Goal: Task Accomplishment & Management: Complete application form

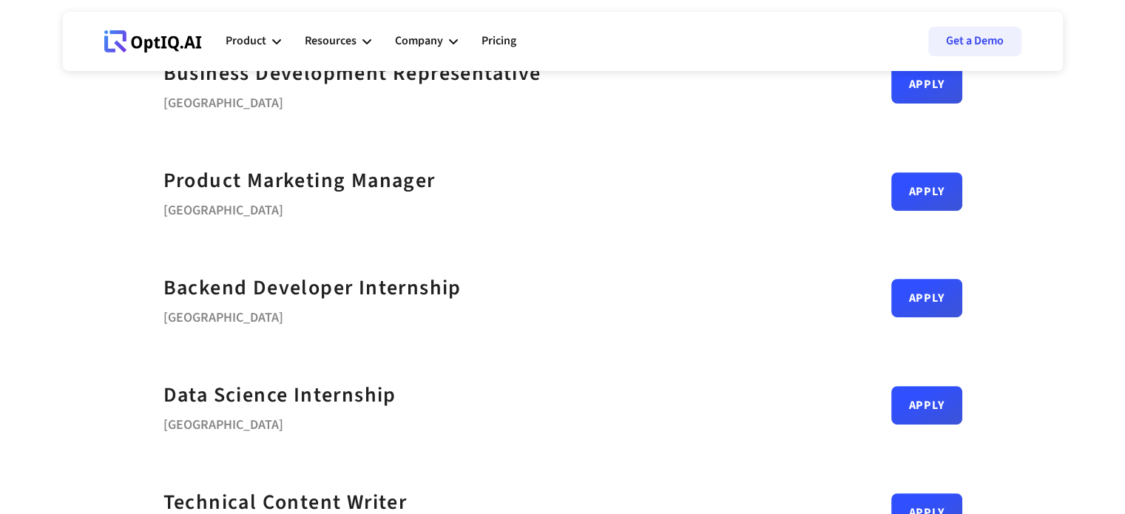
scroll to position [584, 0]
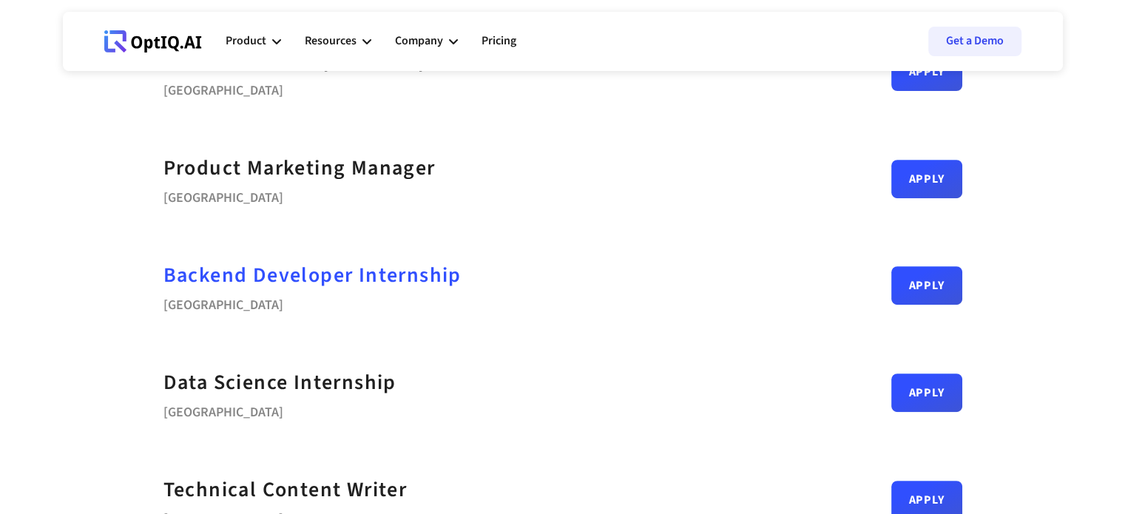
click at [351, 283] on strong "Backend Developer Internship" at bounding box center [313, 275] width 298 height 30
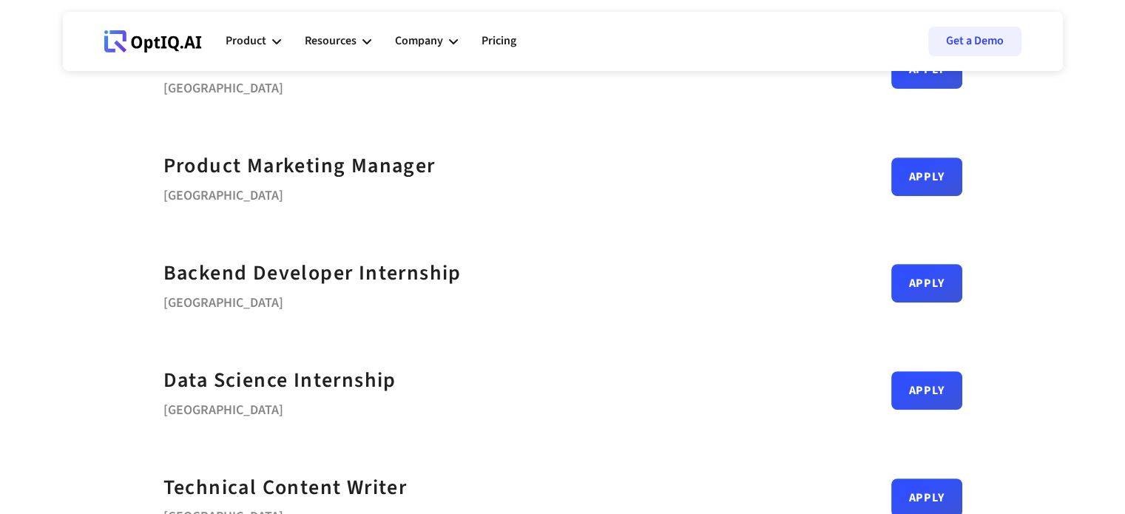
scroll to position [588, 0]
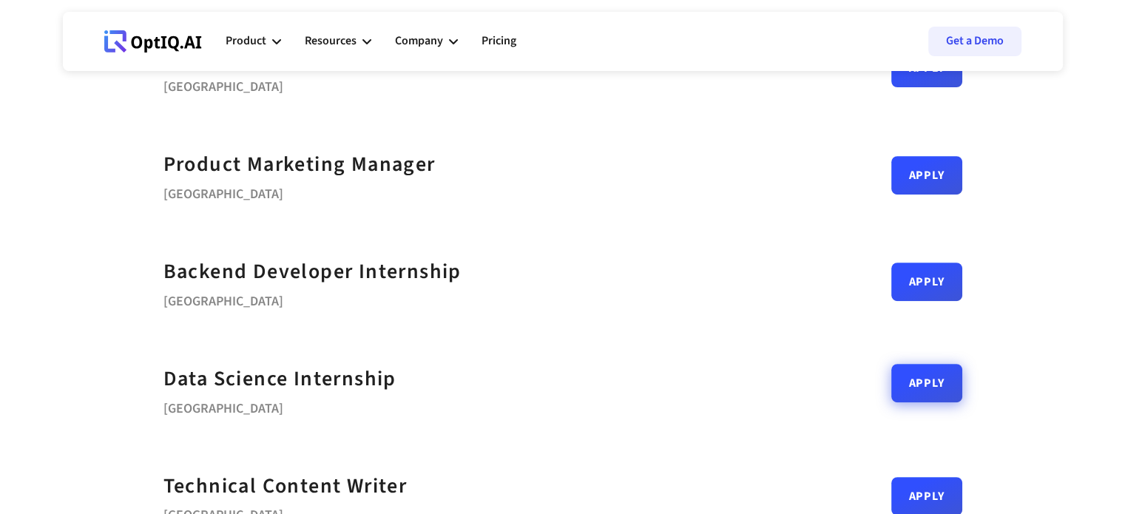
click at [904, 389] on link "Apply" at bounding box center [927, 383] width 71 height 38
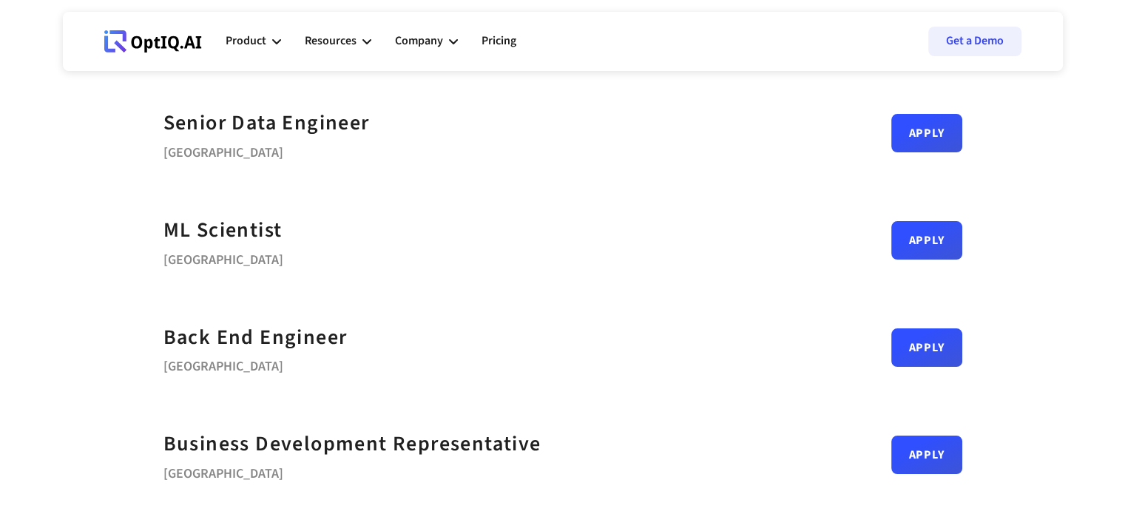
scroll to position [200, 0]
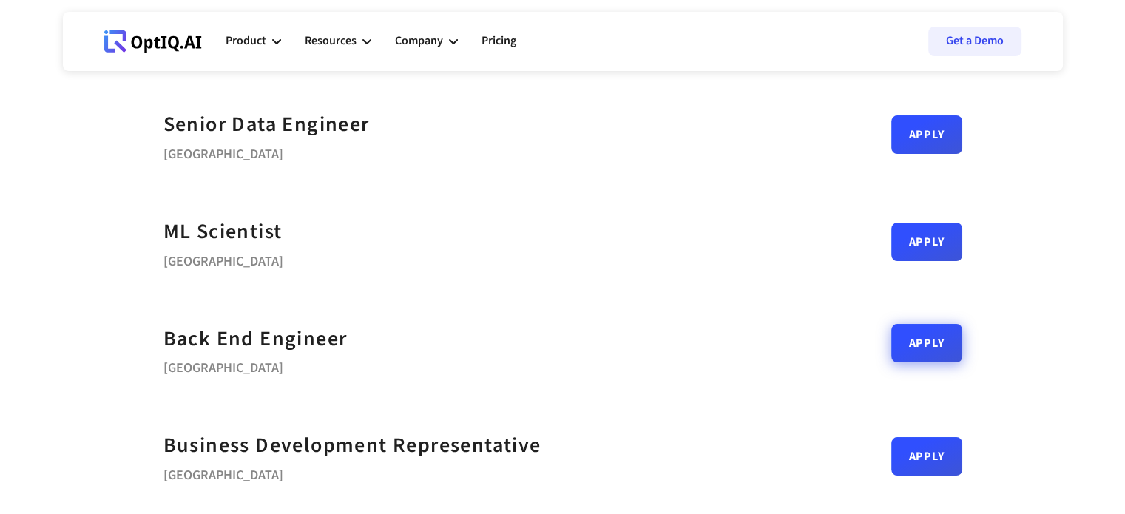
click at [910, 343] on link "Apply" at bounding box center [927, 343] width 71 height 38
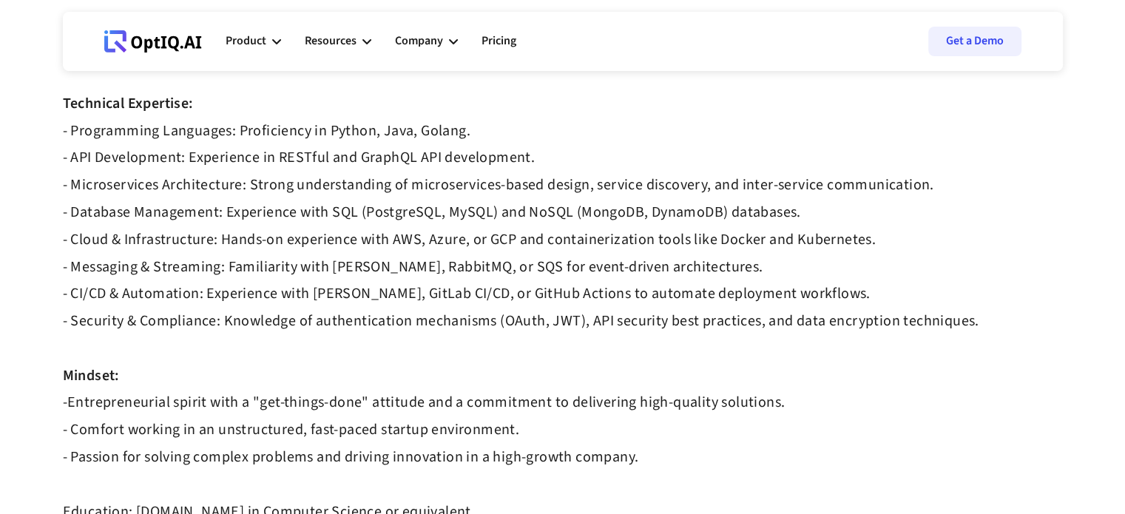
scroll to position [741, 0]
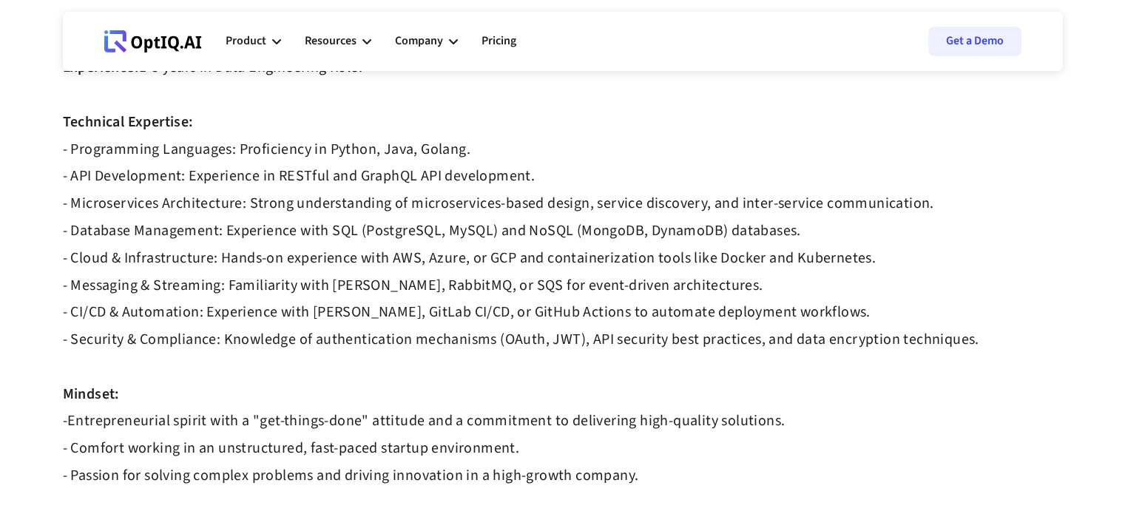
click at [334, 153] on strong "- Programming Languages: Proficiency in Python, Java, Golang. - API Development…" at bounding box center [521, 245] width 917 height 212
click at [445, 160] on div "OptIQ is revolutionizing the data security landscape by building the world's fi…" at bounding box center [563, 245] width 1000 height 1688
click at [379, 145] on strong "- Programming Languages: Proficiency in Python, Java, Golang. - API Development…" at bounding box center [521, 245] width 917 height 212
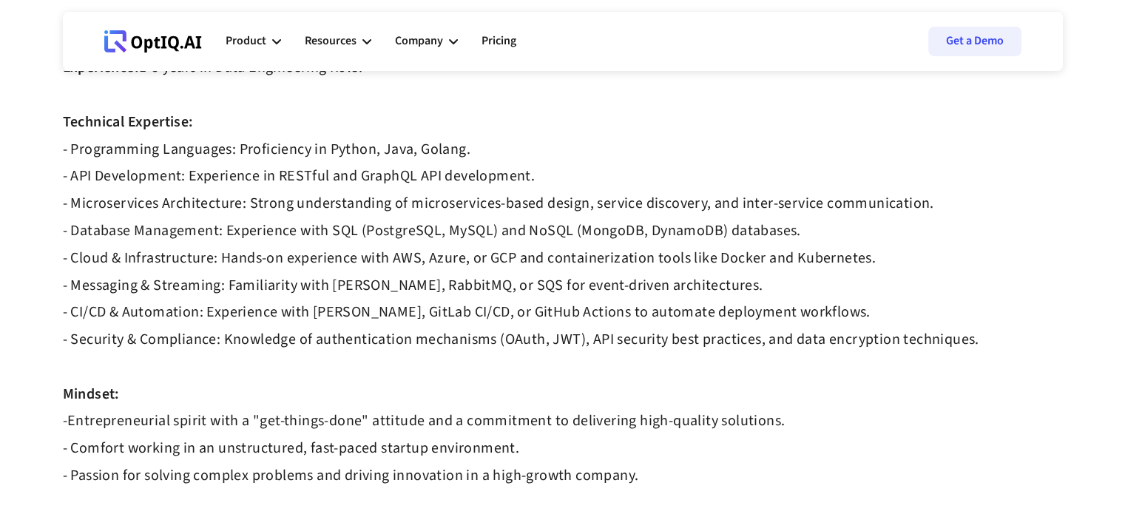
click at [461, 157] on strong "- Programming Languages: Proficiency in Python, Java, Golang. - API Development…" at bounding box center [521, 245] width 917 height 212
click at [450, 158] on strong "- Programming Languages: Proficiency in Python, Java, Golang. - API Development…" at bounding box center [521, 245] width 917 height 212
click at [531, 178] on strong "- Programming Languages: Proficiency in Python, Java, Golang. - API Development…" at bounding box center [521, 245] width 917 height 212
click at [567, 339] on strong "- Programming Languages: Proficiency in Python, Java, Golang. - API Development…" at bounding box center [521, 245] width 917 height 212
